Goal: Task Accomplishment & Management: Complete application form

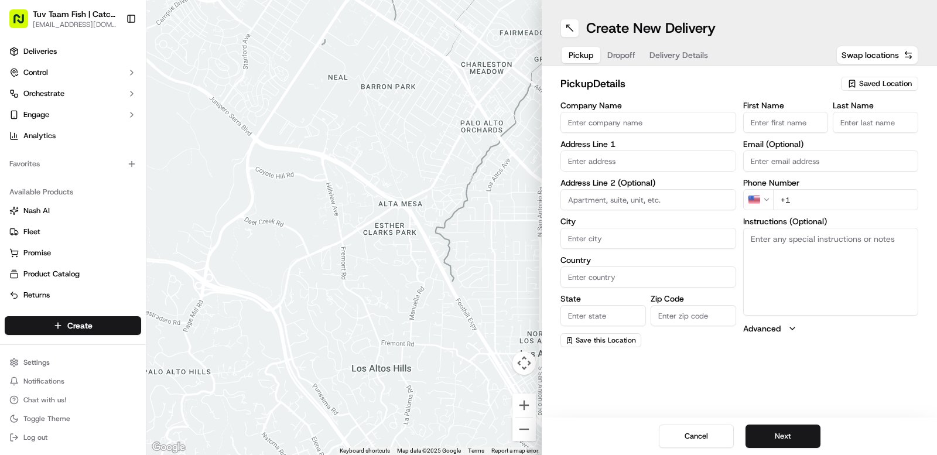
click at [695, 131] on input "Company Name" at bounding box center [648, 122] width 176 height 21
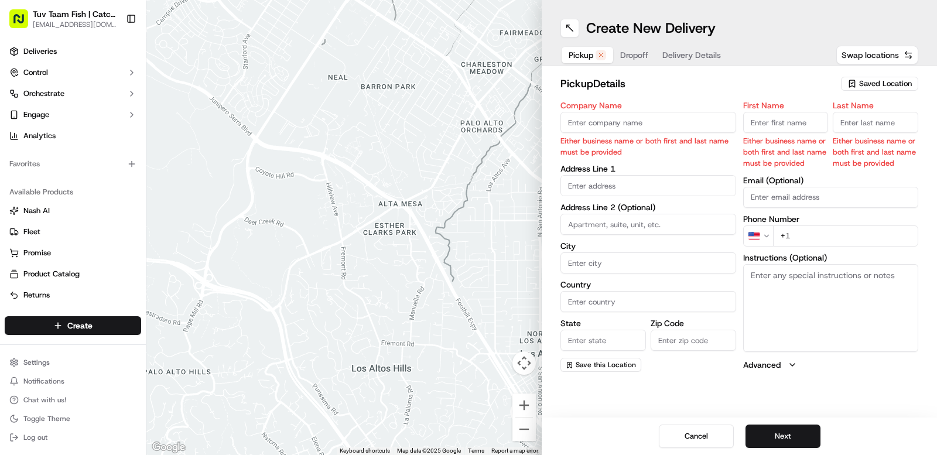
click at [872, 48] on button "Swap locations" at bounding box center [877, 55] width 82 height 19
click at [866, 78] on span "Saved Location" at bounding box center [885, 83] width 53 height 11
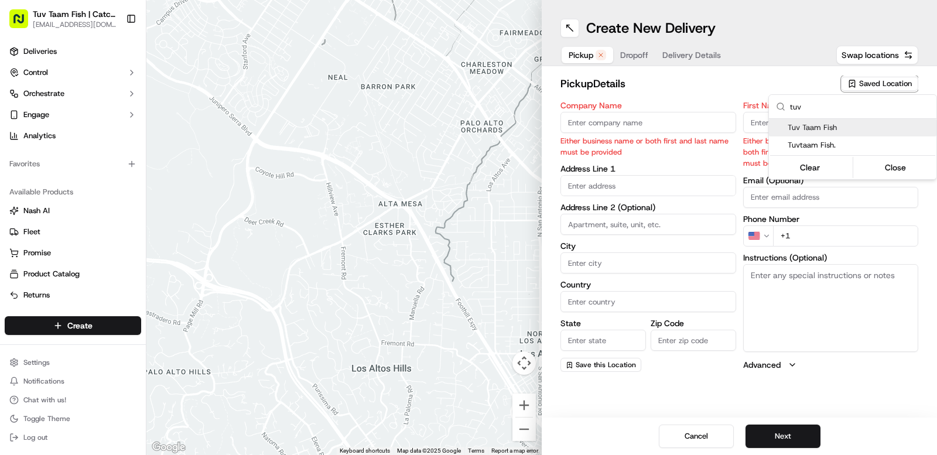
type input "tuv"
click at [848, 124] on span "Tuv Taam Fish" at bounding box center [859, 127] width 144 height 11
type input "Tuv Taam Fish"
type input "[STREET_ADDRESS]"
type input "[GEOGRAPHIC_DATA]"
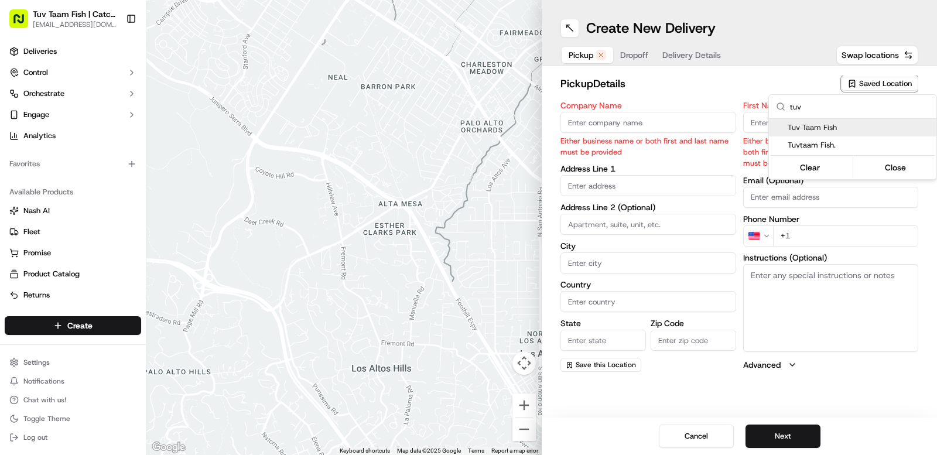
type input "US"
type input "NY"
type input "11219"
type input "Shmuly"
type input "[PERSON_NAME]"
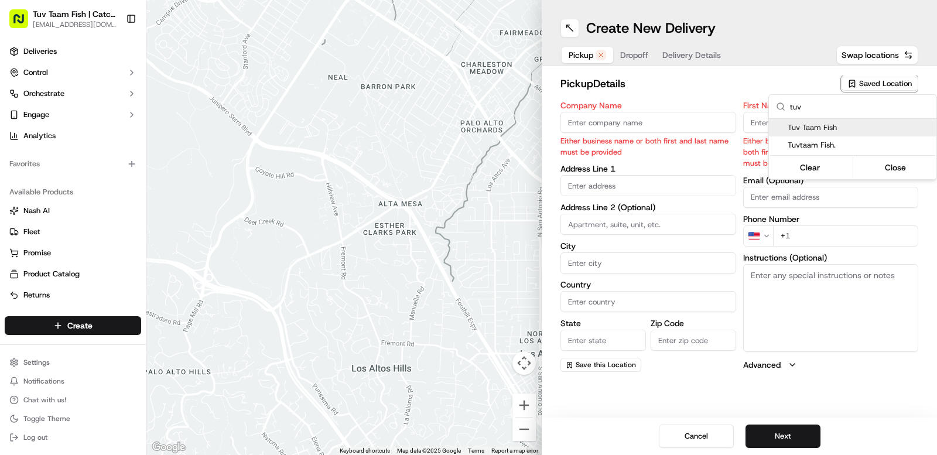
type input "[EMAIL_ADDRESS][DOMAIN_NAME]"
type input "[PHONE_NUMBER]"
type textarea "Walk into to the store it will be ready for you!"
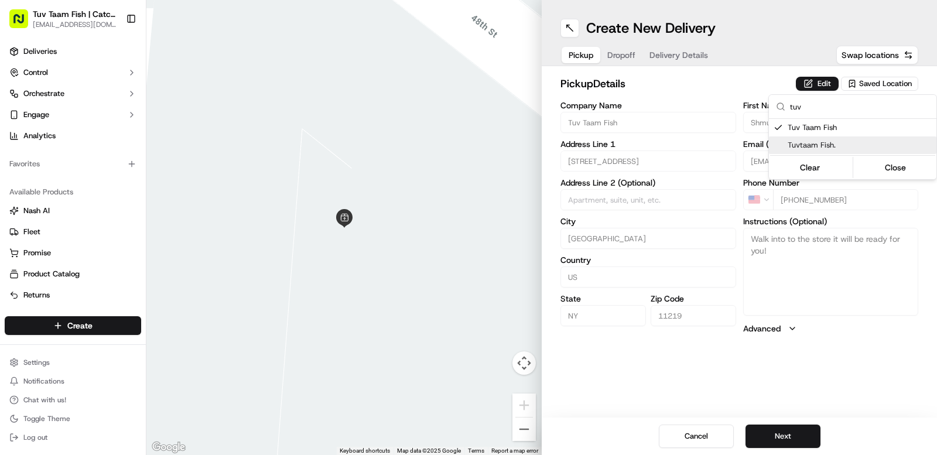
click at [752, 434] on html "Tuv Taam Fish | Catch & Co. [EMAIL_ADDRESS][DOMAIN_NAME] Toggle Sidebar Deliver…" at bounding box center [468, 227] width 937 height 455
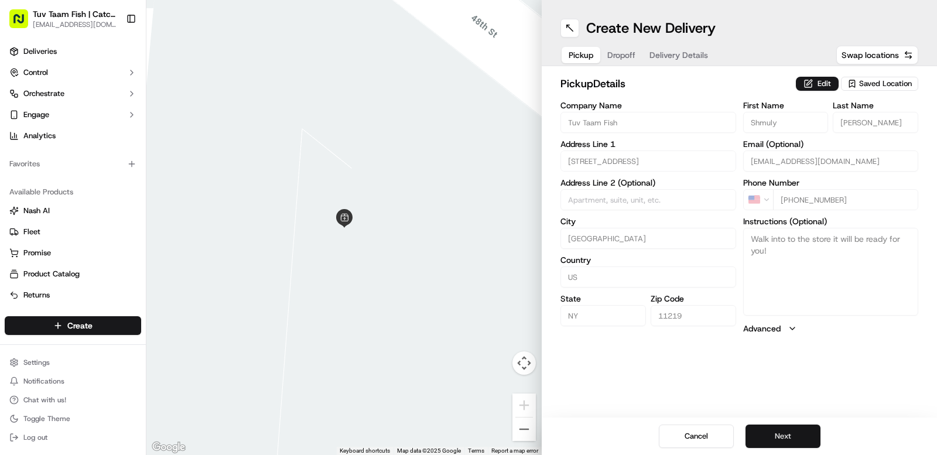
click at [780, 441] on button "Next" at bounding box center [782, 435] width 75 height 23
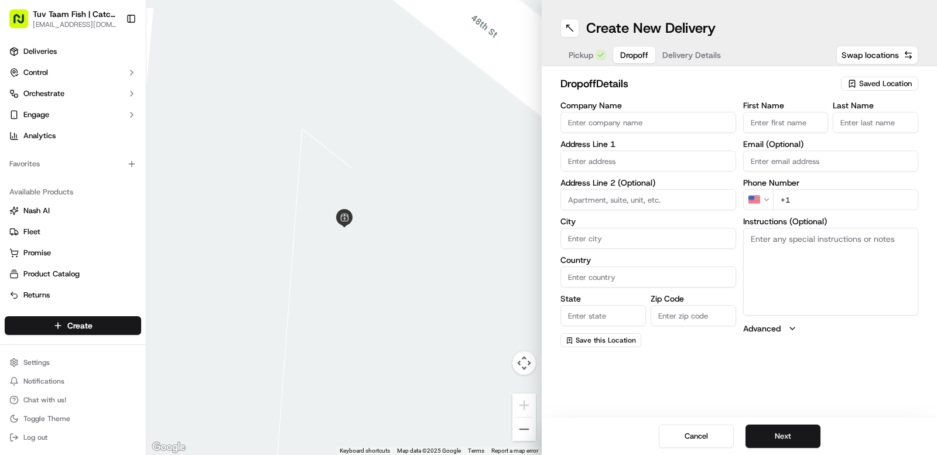
click at [903, 84] on span "Saved Location" at bounding box center [885, 83] width 53 height 11
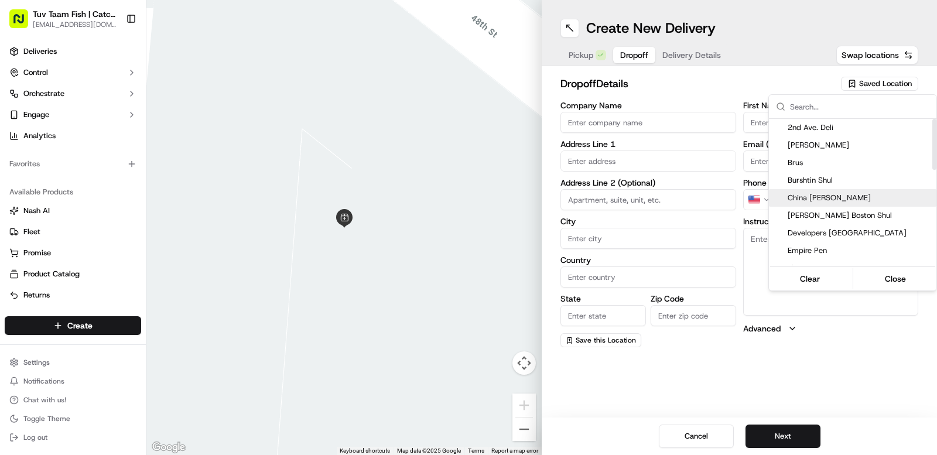
click at [655, 121] on html "Tuv Taam Fish | Catch & Co. [EMAIL_ADDRESS][DOMAIN_NAME] Toggle Sidebar Deliver…" at bounding box center [468, 227] width 937 height 455
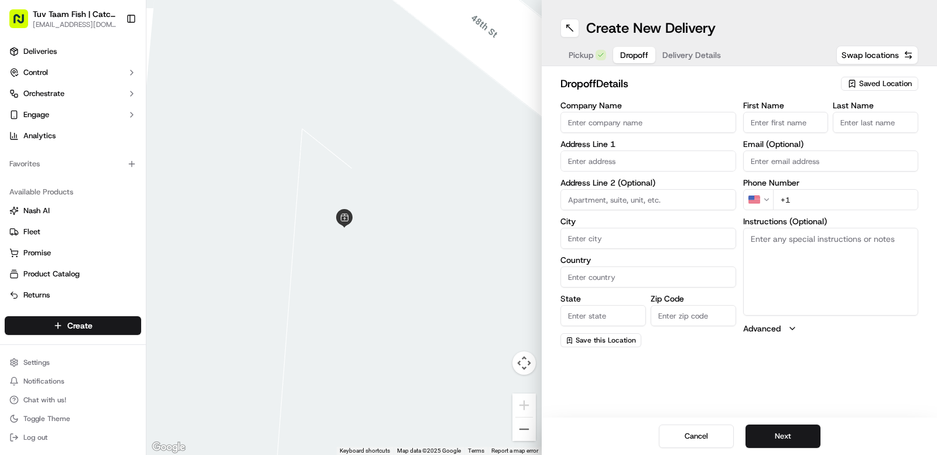
drag, startPoint x: 677, startPoint y: 127, endPoint x: 711, endPoint y: 131, distance: 34.1
click at [677, 127] on input "Company Name" at bounding box center [648, 122] width 176 height 21
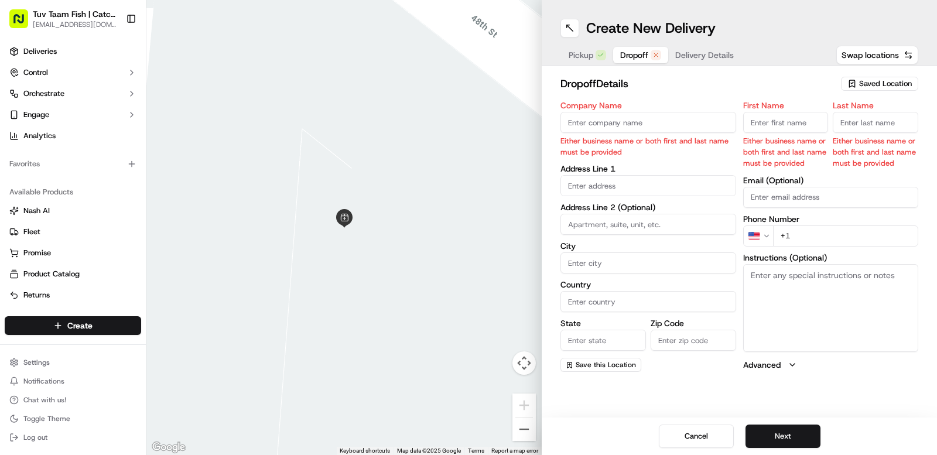
click at [676, 123] on input "Company Name" at bounding box center [648, 122] width 176 height 21
paste input "2nd Ave. Deli"
type input "2nd Ave. Deli"
click at [777, 125] on input "First Name" at bounding box center [785, 122] width 85 height 21
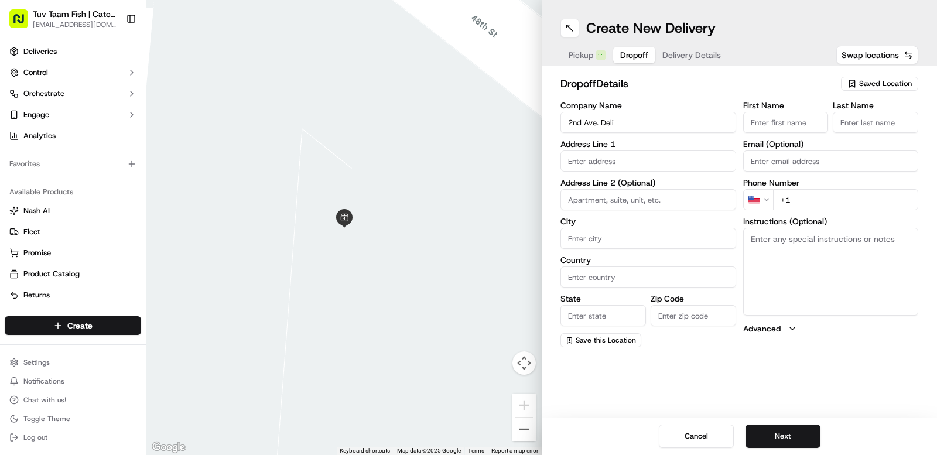
paste input "2nd Ave. Deli"
type input "2nd Ave. Deli"
click at [866, 128] on input "Last Name" at bounding box center [874, 122] width 85 height 21
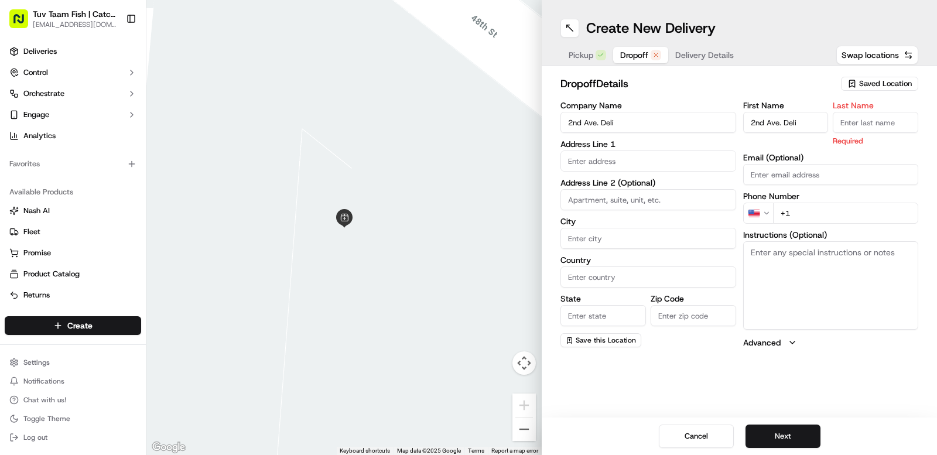
paste input "2nd Ave. Deli"
type input "2nd Ave. Deli"
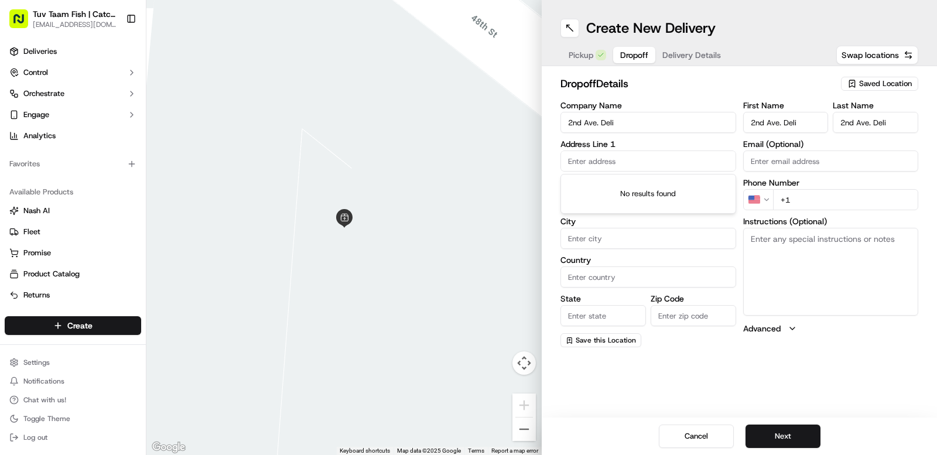
click at [664, 153] on input "text" at bounding box center [648, 160] width 176 height 21
click at [666, 166] on input "text" at bounding box center [648, 160] width 176 height 21
click at [795, 160] on input "Email (Optional)" at bounding box center [831, 160] width 176 height 21
click at [791, 200] on input "+1" at bounding box center [846, 199] width 146 height 21
paste input "[PHONE_NUMBER]"
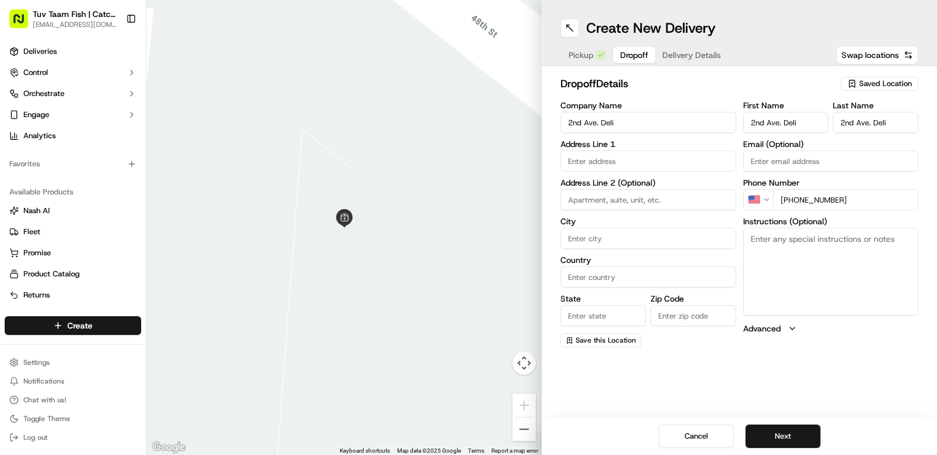
type input "[PHONE_NUMBER]"
click at [643, 163] on input "text" at bounding box center [648, 160] width 176 height 21
paste input "[STREET_ADDRESS]"
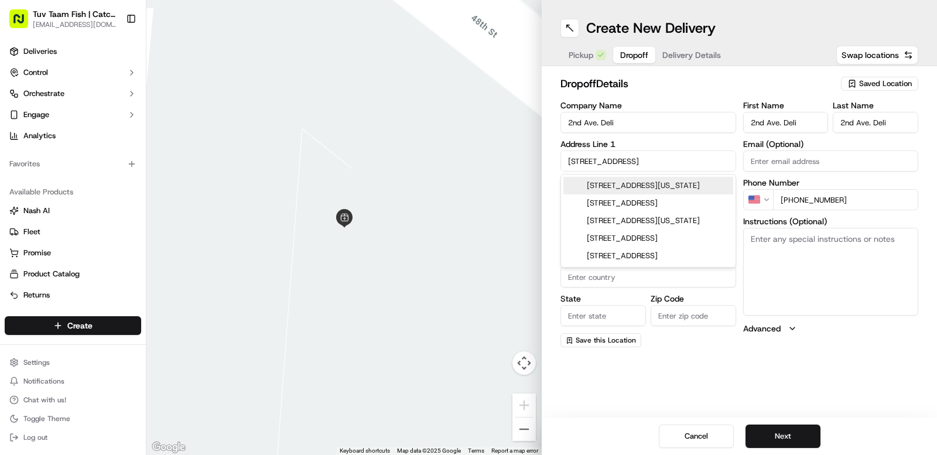
click at [699, 182] on div "[STREET_ADDRESS][US_STATE]" at bounding box center [648, 186] width 170 height 18
type input "[STREET_ADDRESS][US_STATE]"
type input "[US_STATE]"
type input "[GEOGRAPHIC_DATA]"
type input "NY"
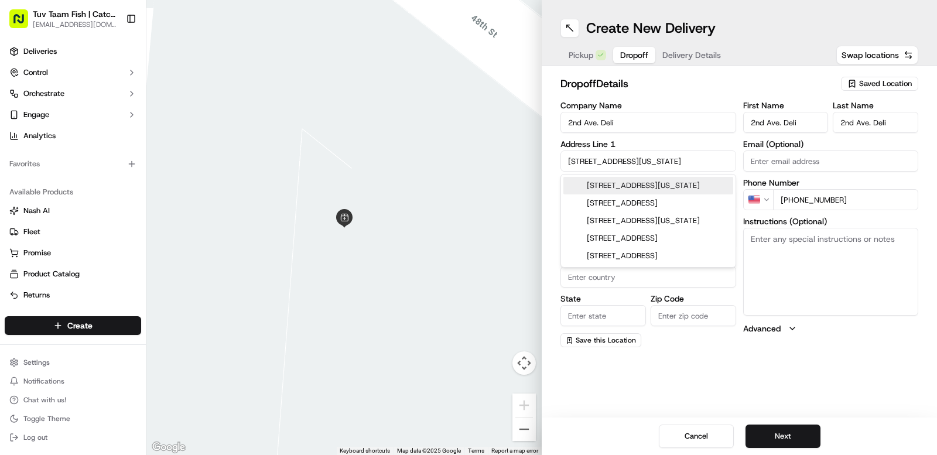
type input "10021"
type input "[STREET_ADDRESS]"
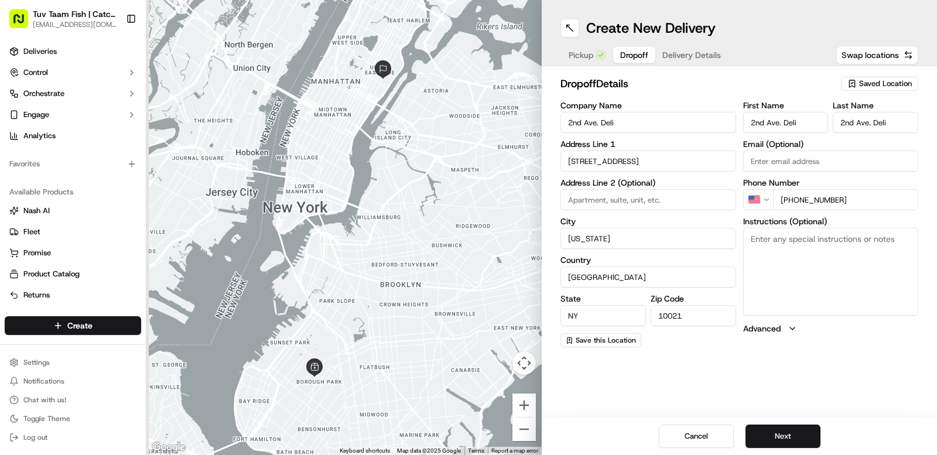
click at [719, 389] on div "Create New Delivery Pickup Dropoff Delivery Details Swap locations dropoff Deta…" at bounding box center [738, 227] width 395 height 455
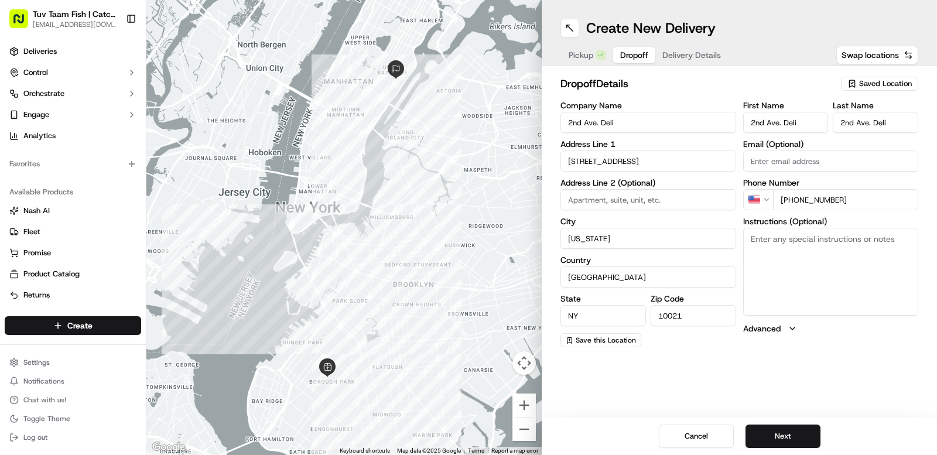
click at [683, 197] on input at bounding box center [648, 199] width 176 height 21
paste input "Corner of 75 St."
type input "Corner of 75 St."
click at [778, 250] on textarea "Instructions (Optional)" at bounding box center [831, 272] width 176 height 88
paste textarea "Corner of 75 St."
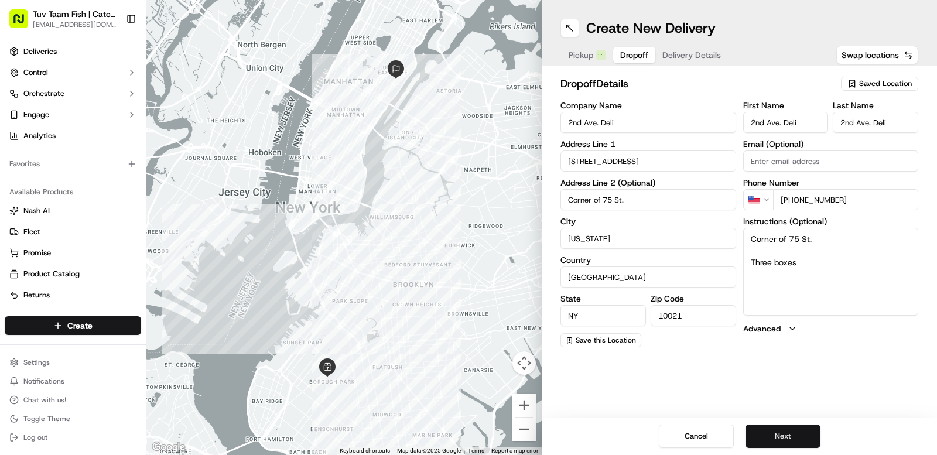
type textarea "Corner of 75 St. Three boxes"
click at [773, 445] on button "Next" at bounding box center [782, 435] width 75 height 23
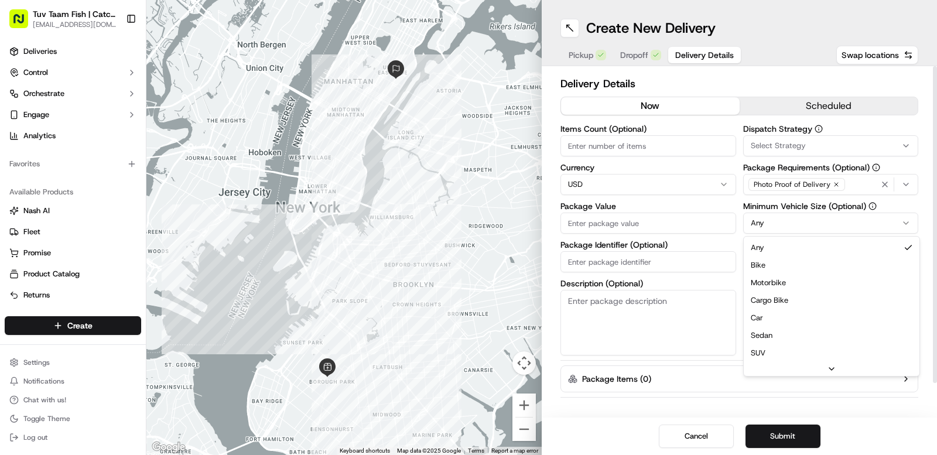
click at [795, 229] on html "Tuv Taam Fish | Catch & Co. [EMAIL_ADDRESS][DOMAIN_NAME] Toggle Sidebar Deliver…" at bounding box center [468, 227] width 937 height 455
click at [795, 262] on input "Driver Tip (Optional)" at bounding box center [831, 261] width 176 height 21
type input "5"
click at [796, 340] on div "Dispatch Strategy Select Strategy Package Requirements (Optional) Photo Proof o…" at bounding box center [831, 240] width 176 height 231
click at [647, 224] on input "Package Value" at bounding box center [648, 222] width 176 height 21
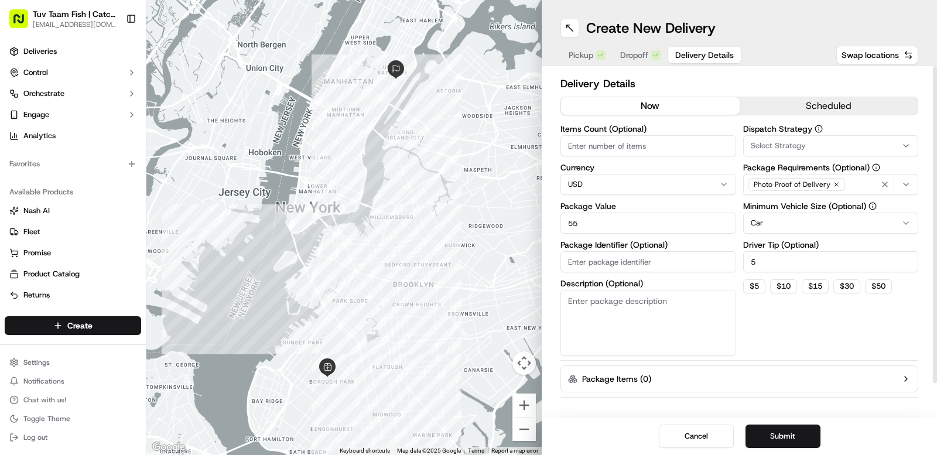
type input "55"
click at [835, 340] on div "Dispatch Strategy Select Strategy Package Requirements (Optional) Photo Proof o…" at bounding box center [831, 240] width 176 height 231
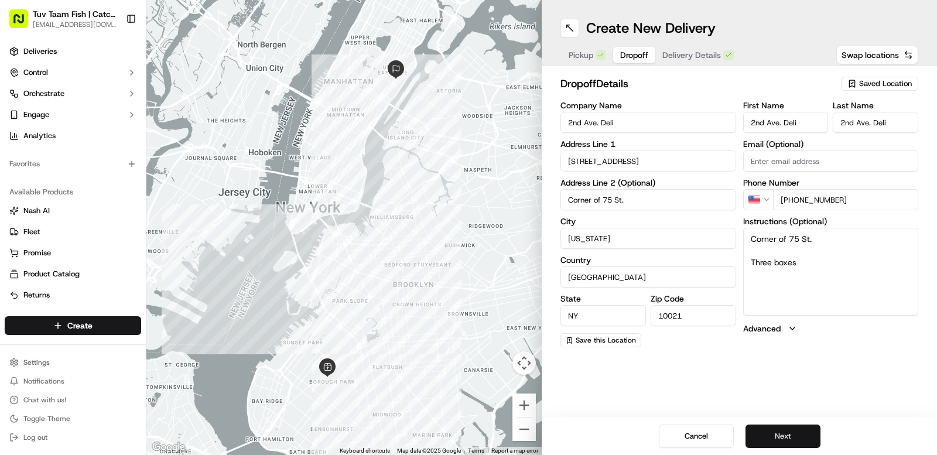
click at [796, 441] on button "Next" at bounding box center [782, 435] width 75 height 23
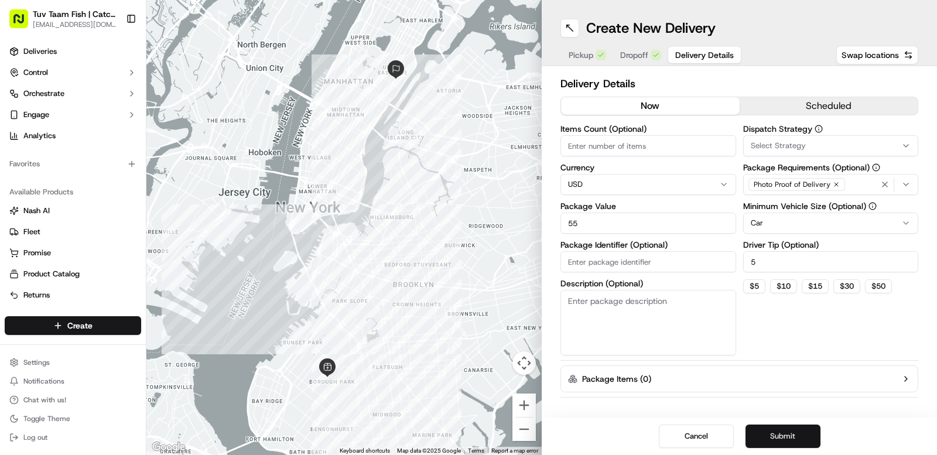
click at [791, 430] on button "Submit" at bounding box center [782, 435] width 75 height 23
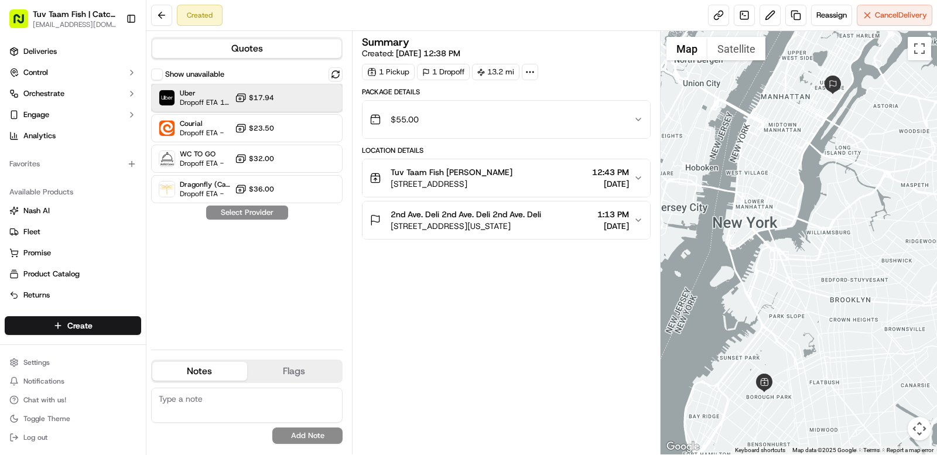
click at [300, 98] on div at bounding box center [307, 98] width 14 height 14
click at [283, 210] on button "Assign Provider" at bounding box center [246, 212] width 83 height 14
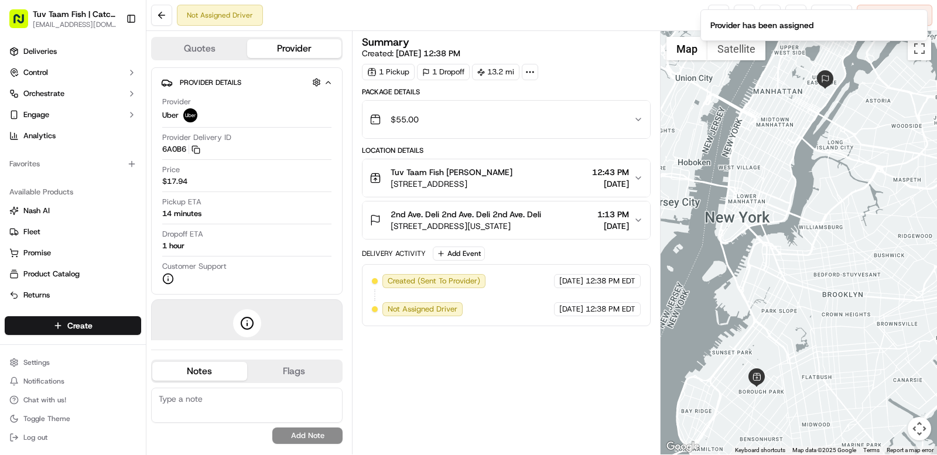
drag, startPoint x: 780, startPoint y: 188, endPoint x: 772, endPoint y: 181, distance: 10.9
click at [772, 181] on div at bounding box center [798, 242] width 277 height 423
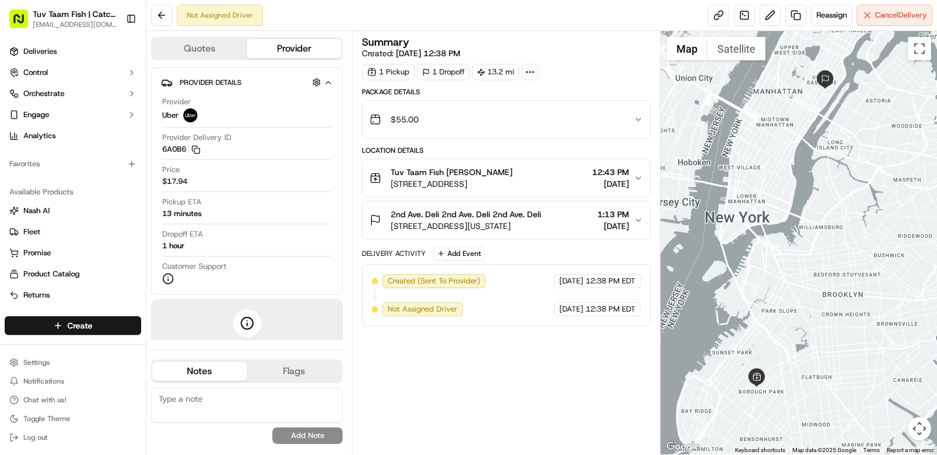
click at [540, 227] on span "[STREET_ADDRESS][US_STATE]" at bounding box center [465, 226] width 150 height 12
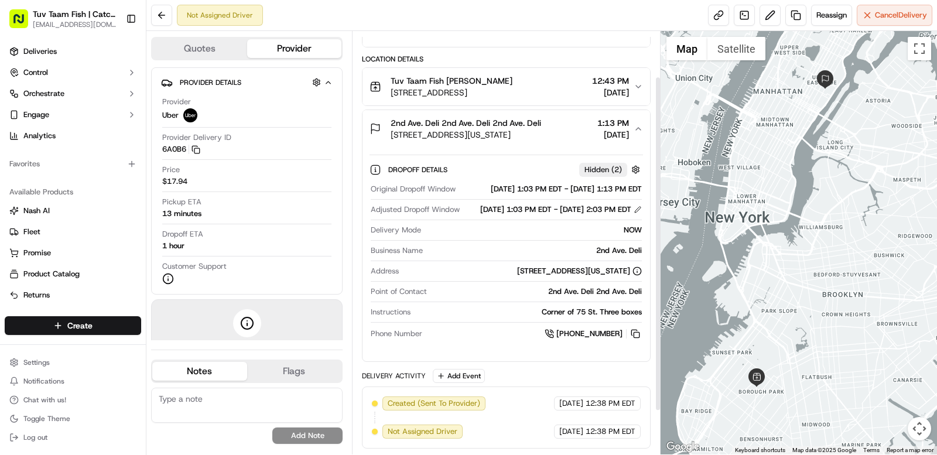
scroll to position [112, 0]
